Goal: Check status: Check status

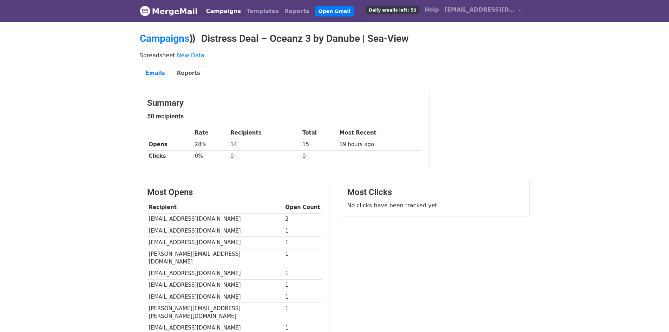
click at [171, 74] on link "Reports" at bounding box center [188, 73] width 35 height 14
click at [152, 73] on link "Emails" at bounding box center [155, 73] width 31 height 14
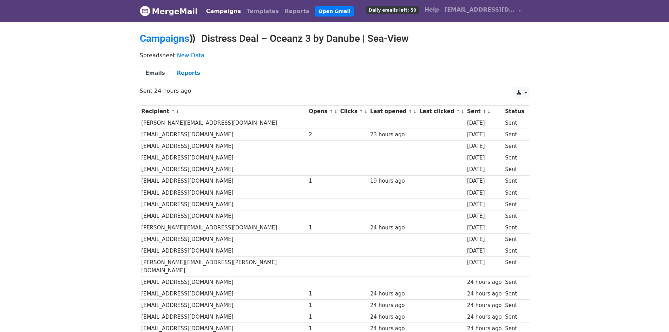
click at [179, 80] on div "Emails Reports" at bounding box center [335, 75] width 400 height 18
click at [179, 77] on link "Reports" at bounding box center [188, 73] width 35 height 14
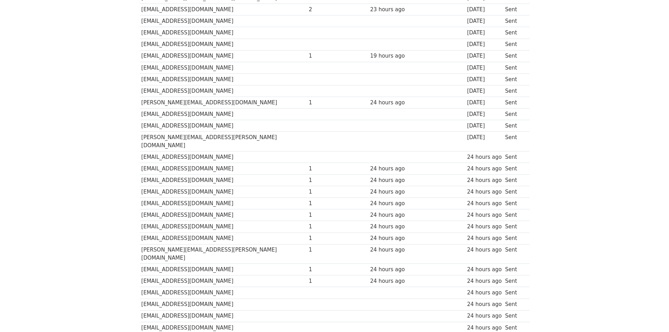
scroll to position [140, 0]
